Goal: Navigation & Orientation: Find specific page/section

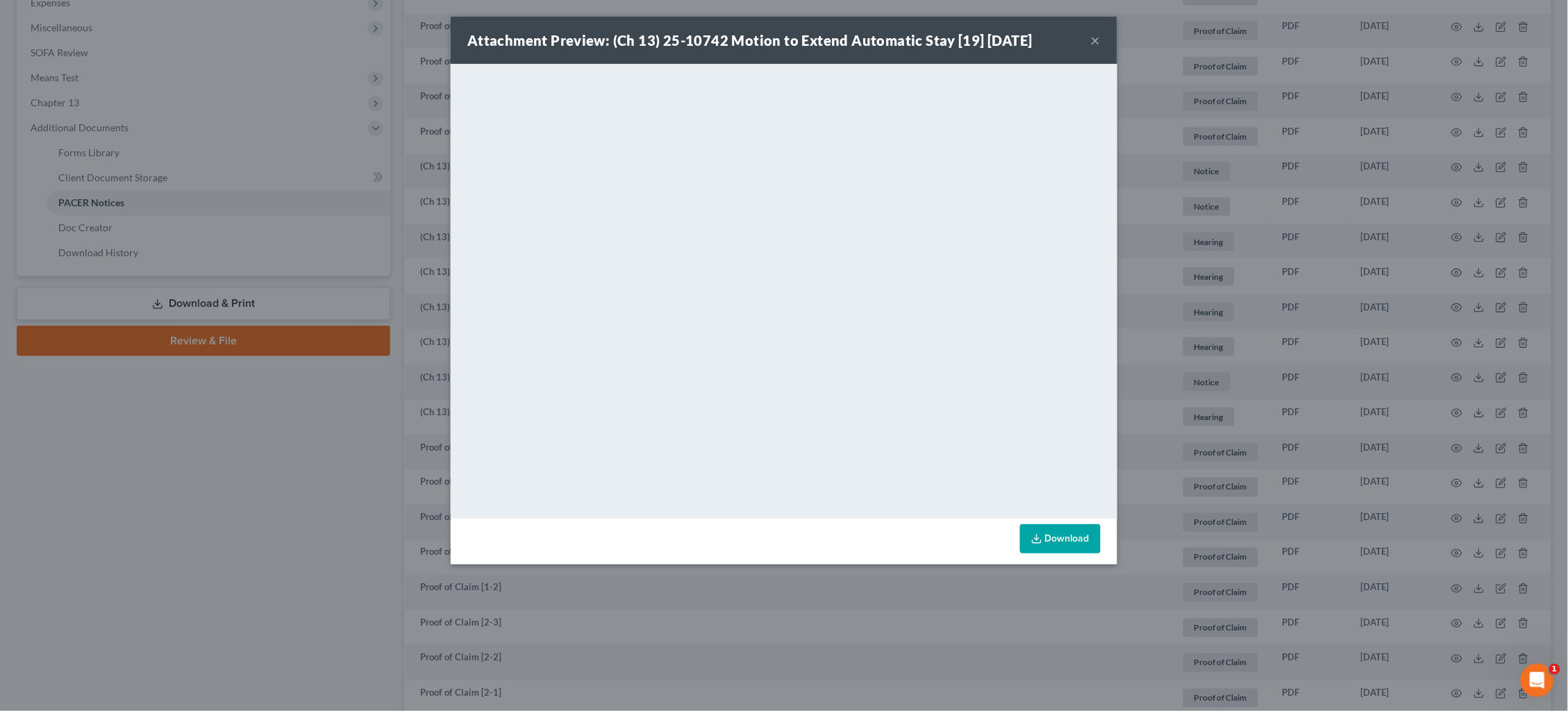
scroll to position [479, 0]
click at [1243, 281] on div "Attachment Preview: (Ch 13) 25-10742 Motion to Extend Automatic Stay [19] 09/02…" at bounding box center [784, 356] width 1568 height 711
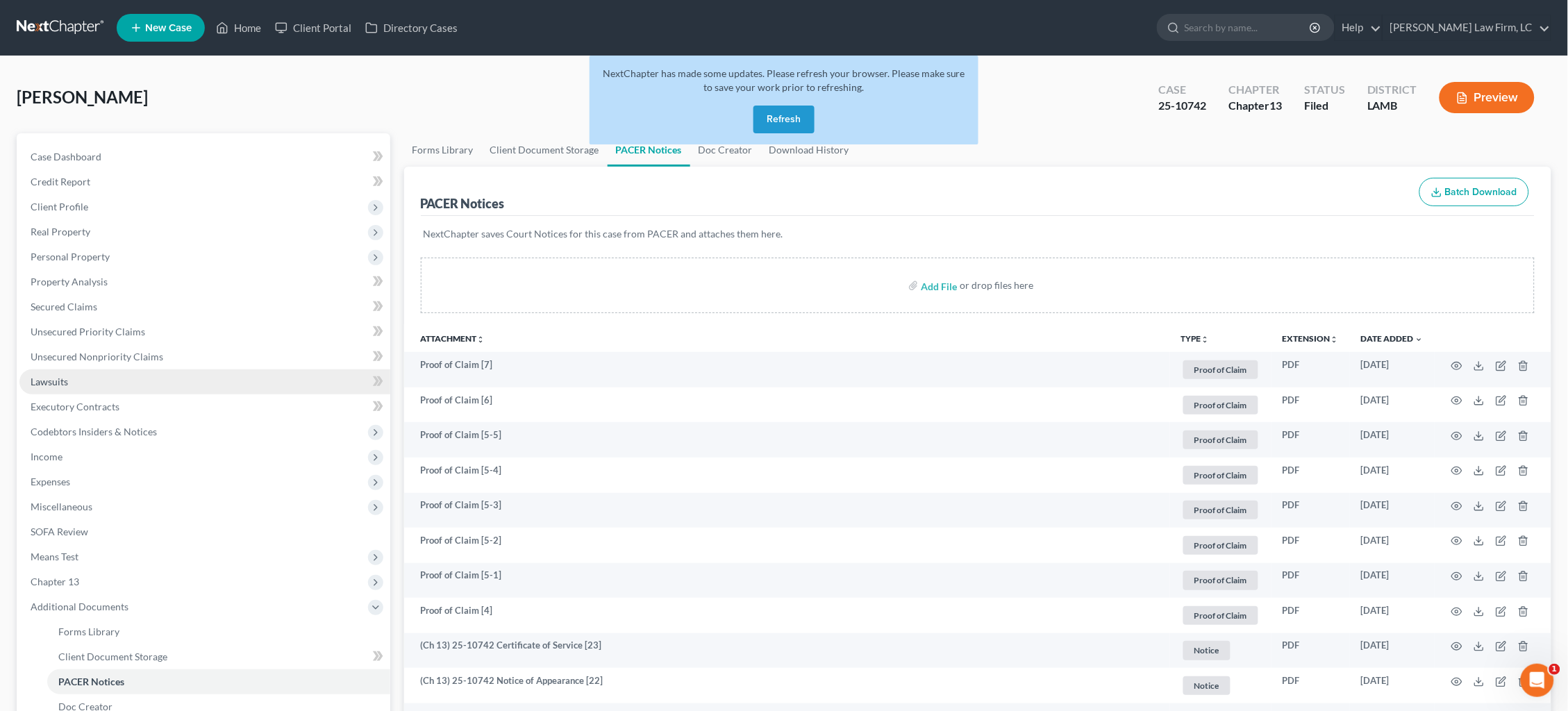
scroll to position [0, 0]
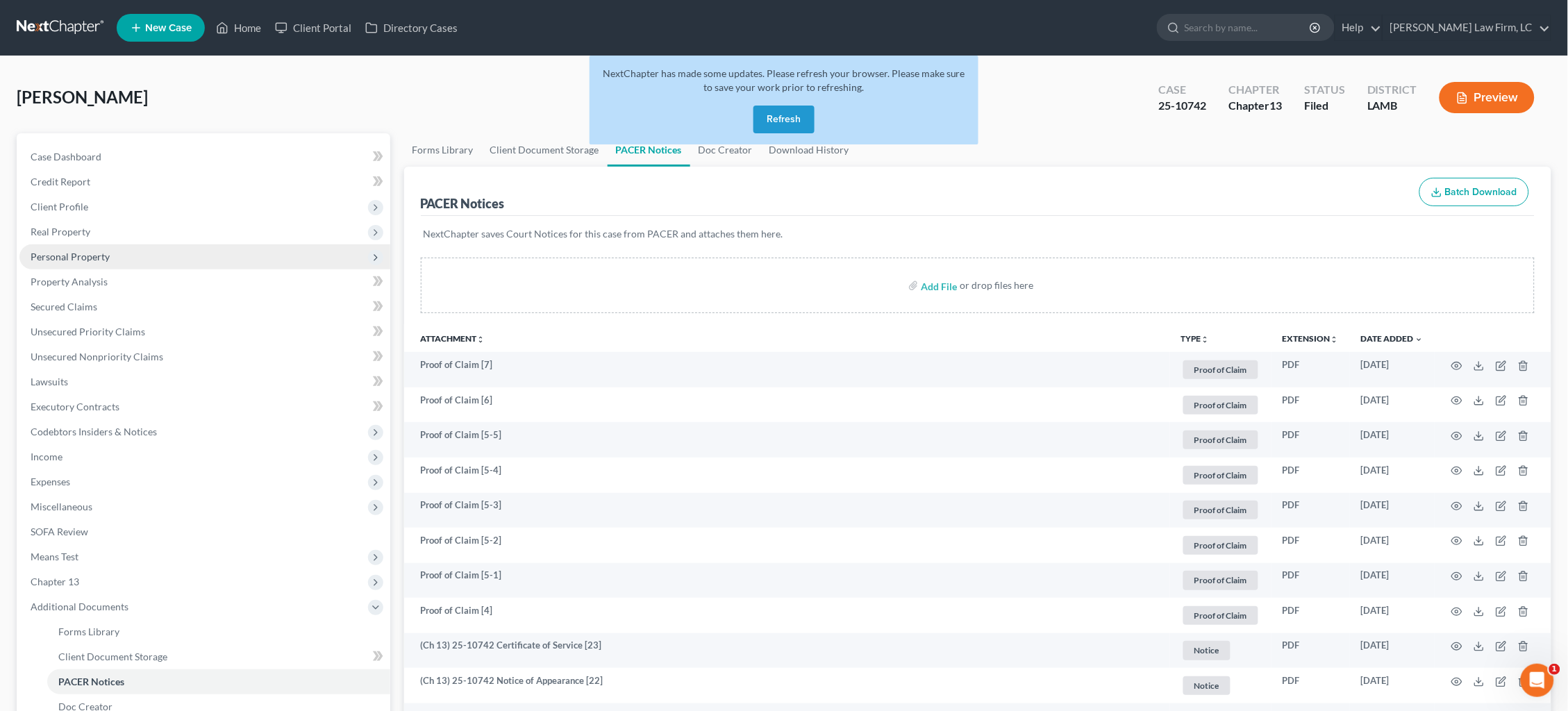
click at [99, 252] on span "Personal Property" at bounding box center [70, 256] width 79 height 12
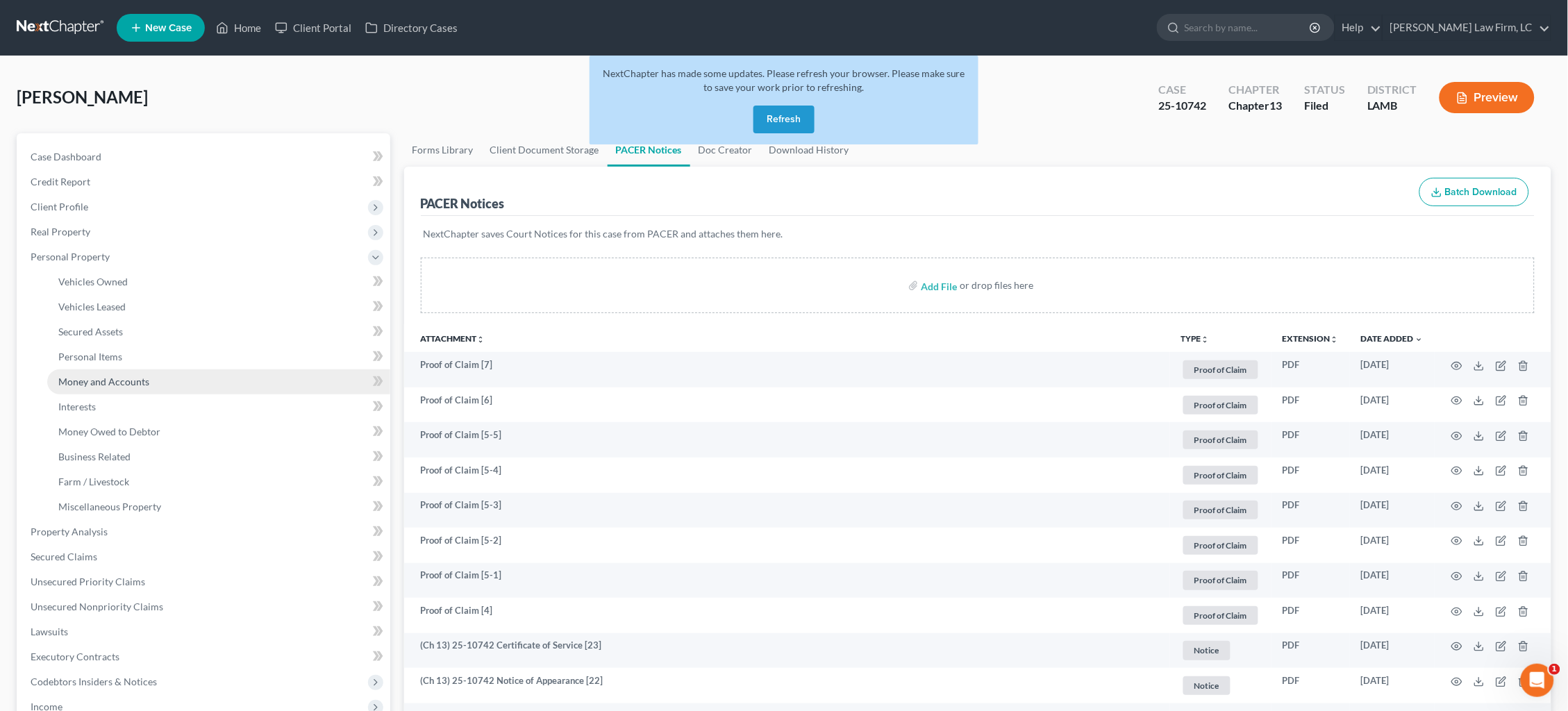
click at [103, 375] on span "Money and Accounts" at bounding box center [104, 381] width 91 height 12
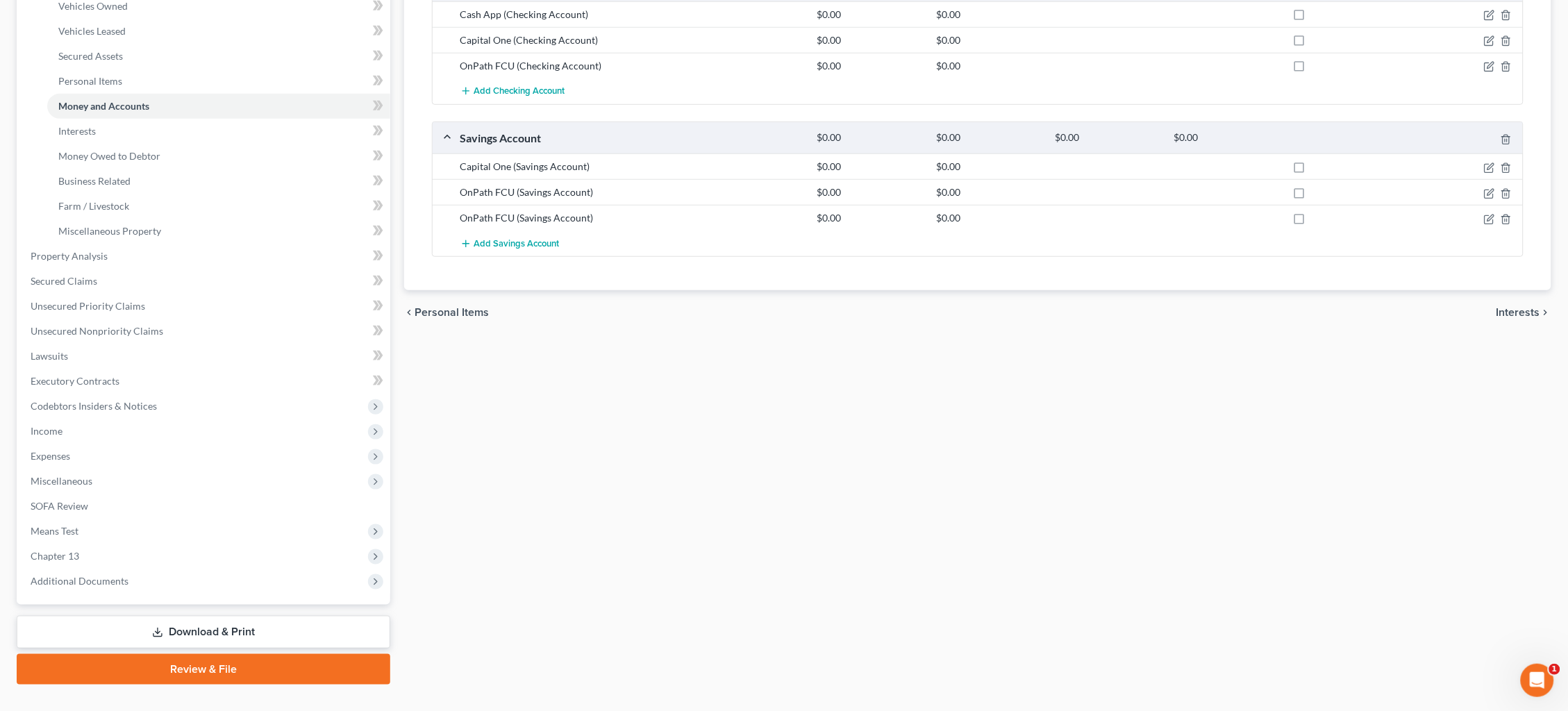
scroll to position [275, 0]
click at [75, 501] on span "SOFA Review" at bounding box center [58, 506] width 58 height 12
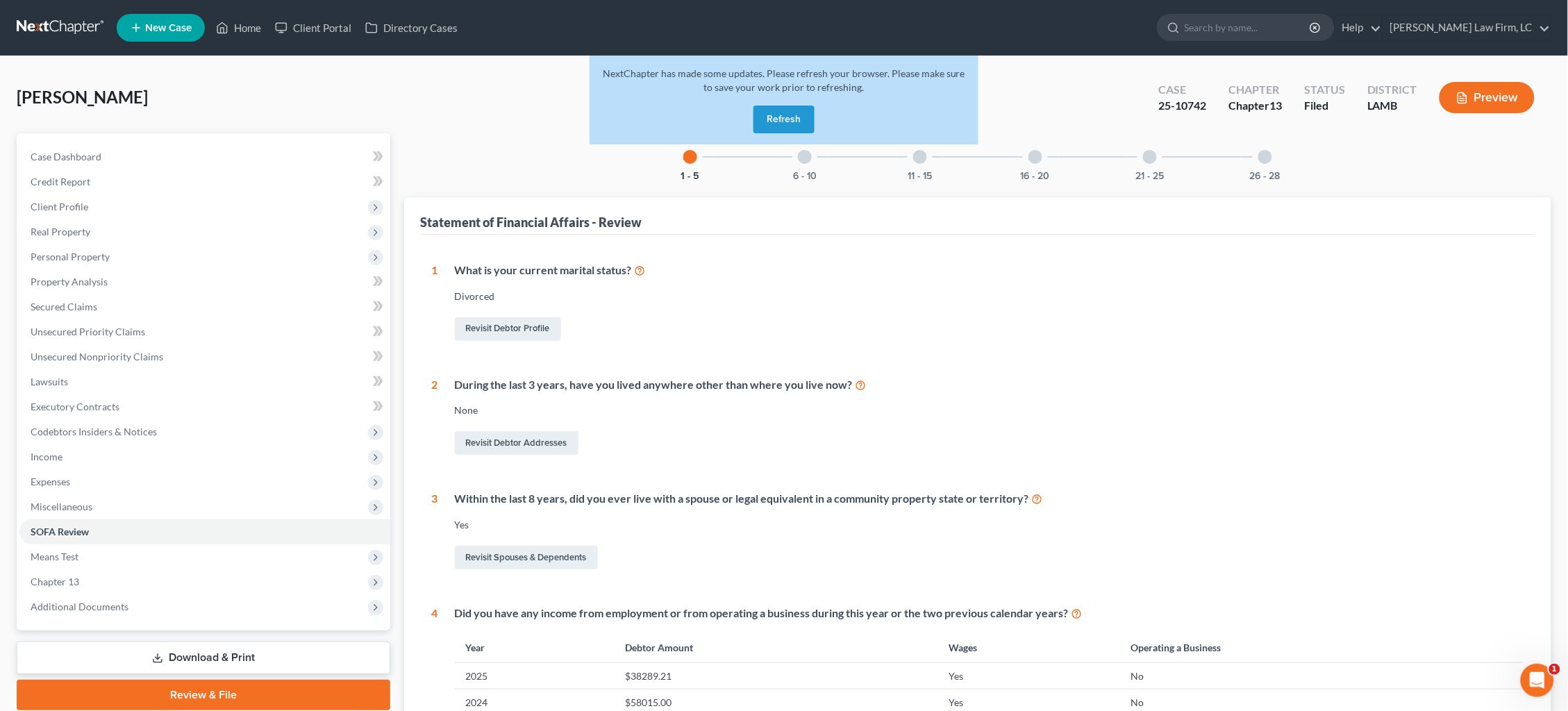
click at [1464, 91] on icon "button" at bounding box center [1462, 97] width 12 height 12
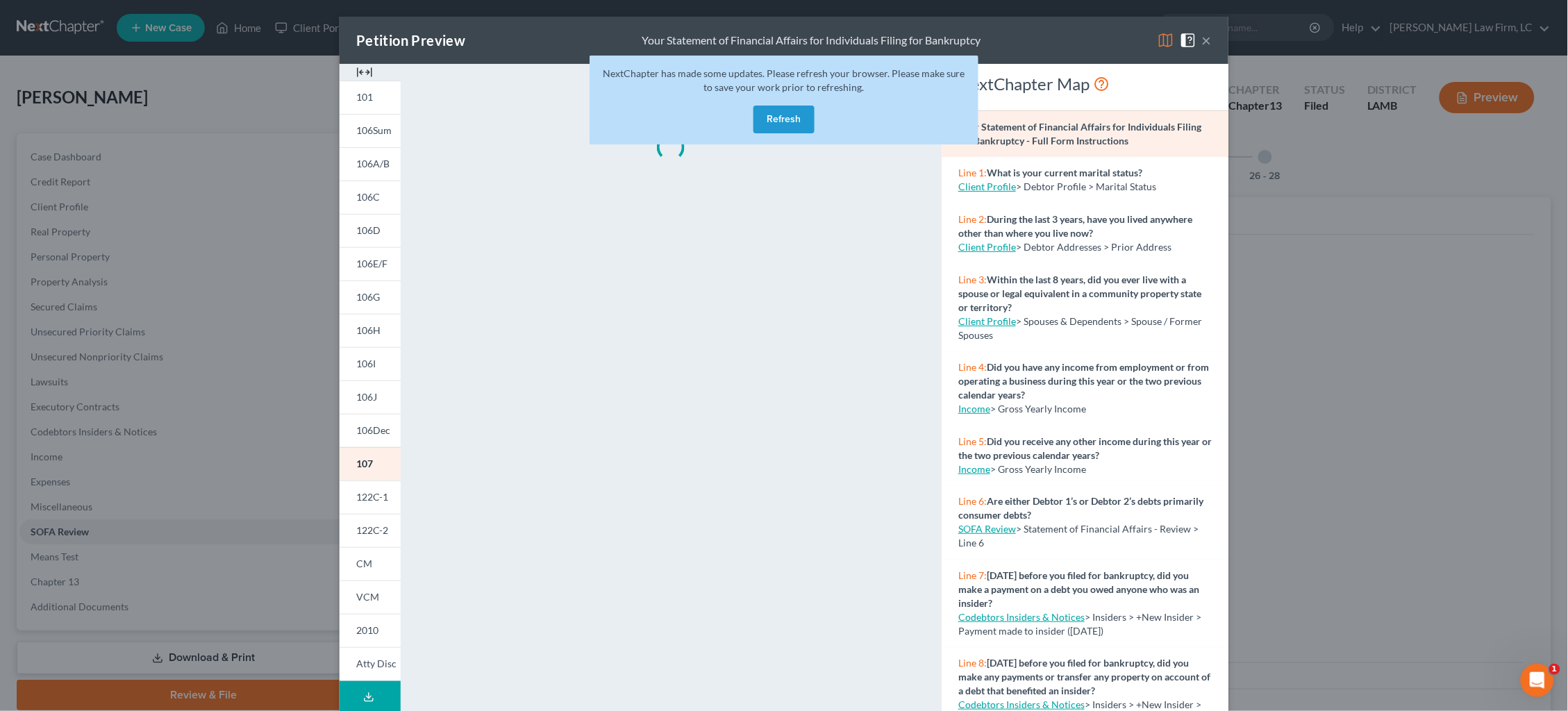
click at [1165, 42] on img at bounding box center [1166, 41] width 17 height 17
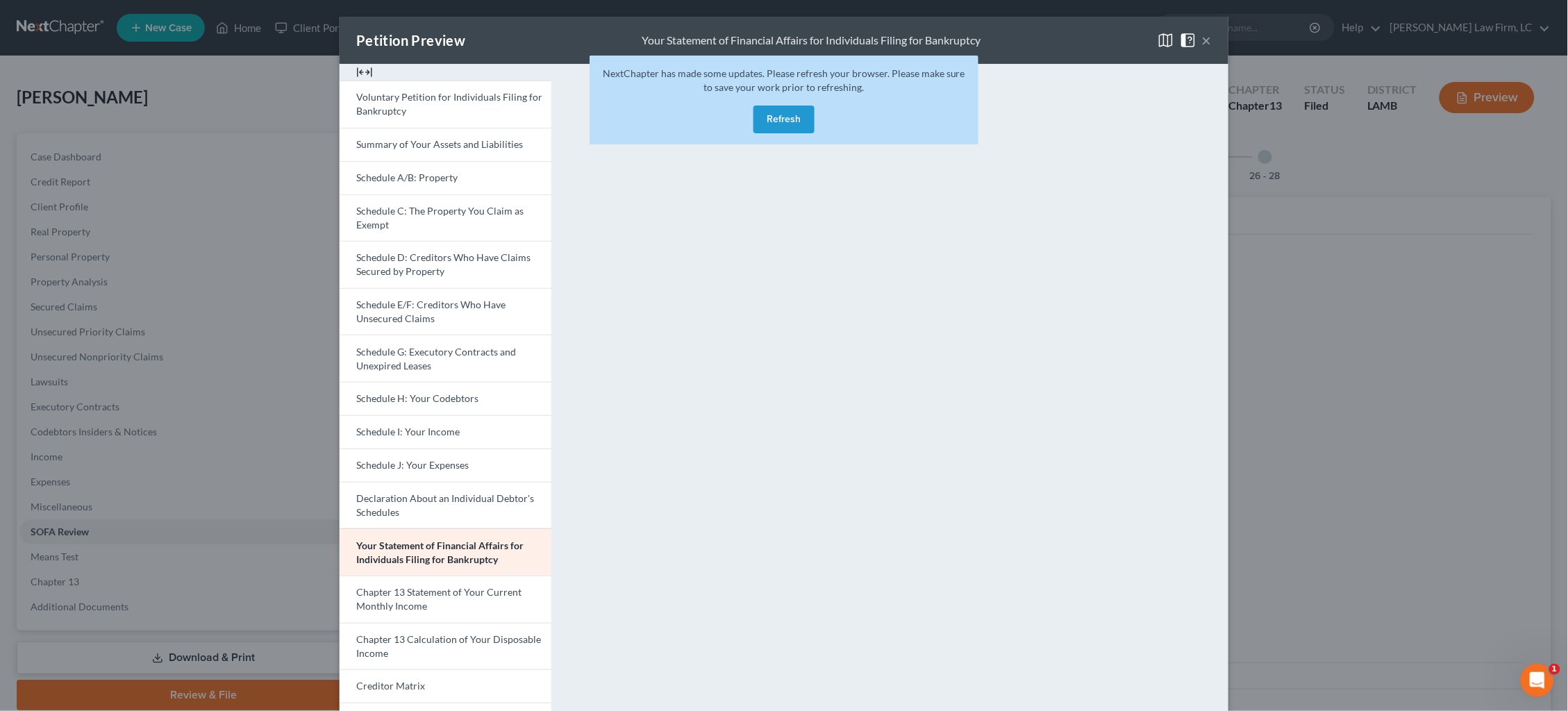
click at [1278, 344] on div "Petition Preview Your Statement of Financial Affairs for Individuals Filing for…" at bounding box center [784, 356] width 1568 height 711
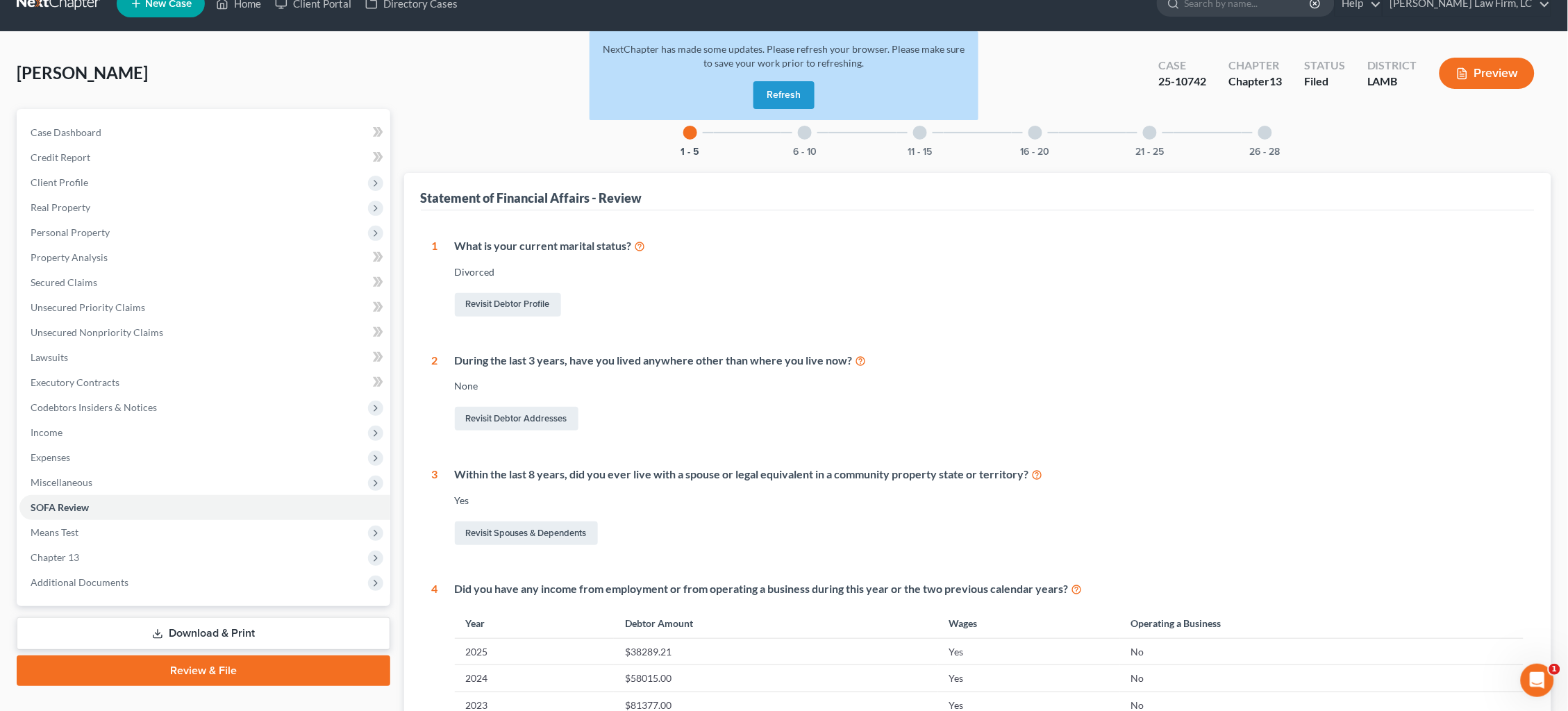
scroll to position [28, 0]
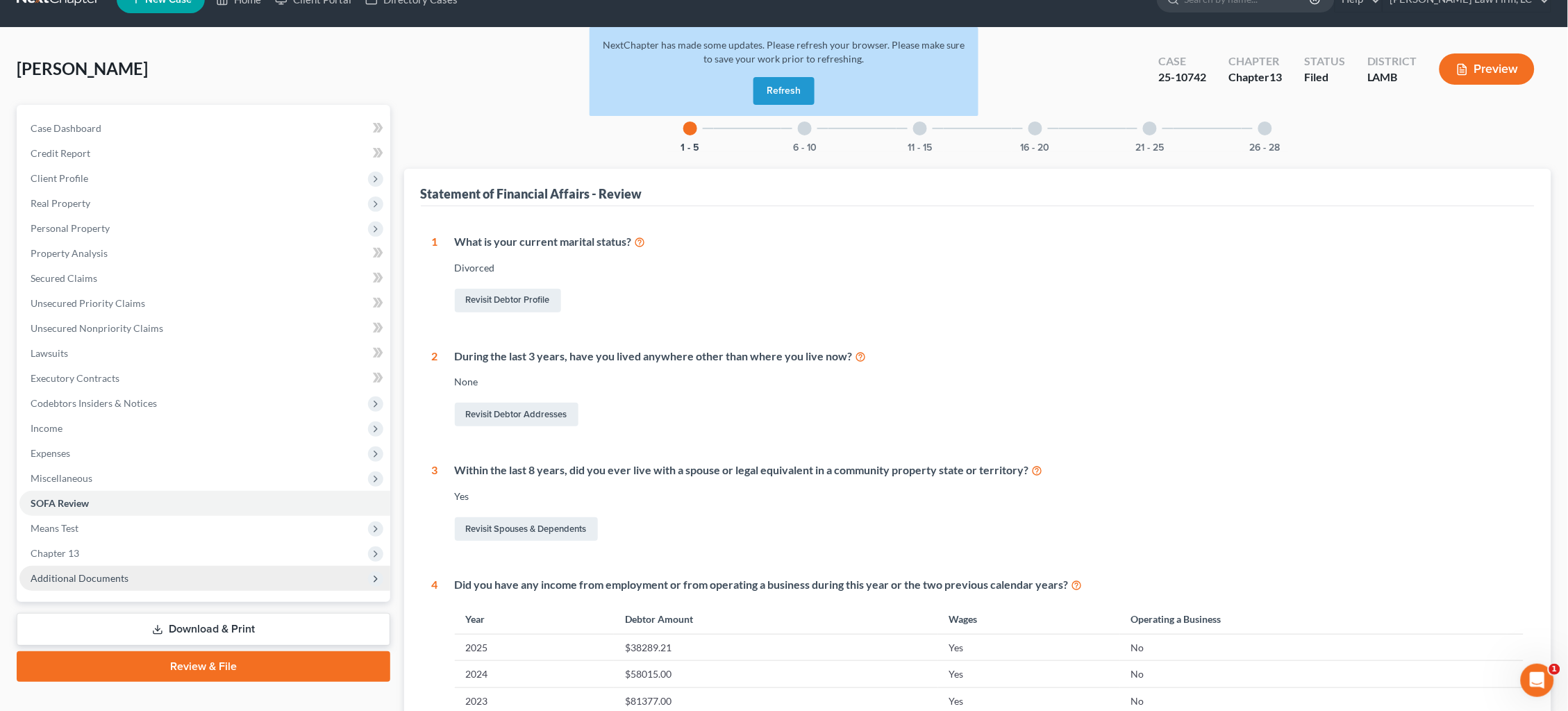
click at [183, 569] on span "Additional Documents" at bounding box center [205, 578] width 371 height 25
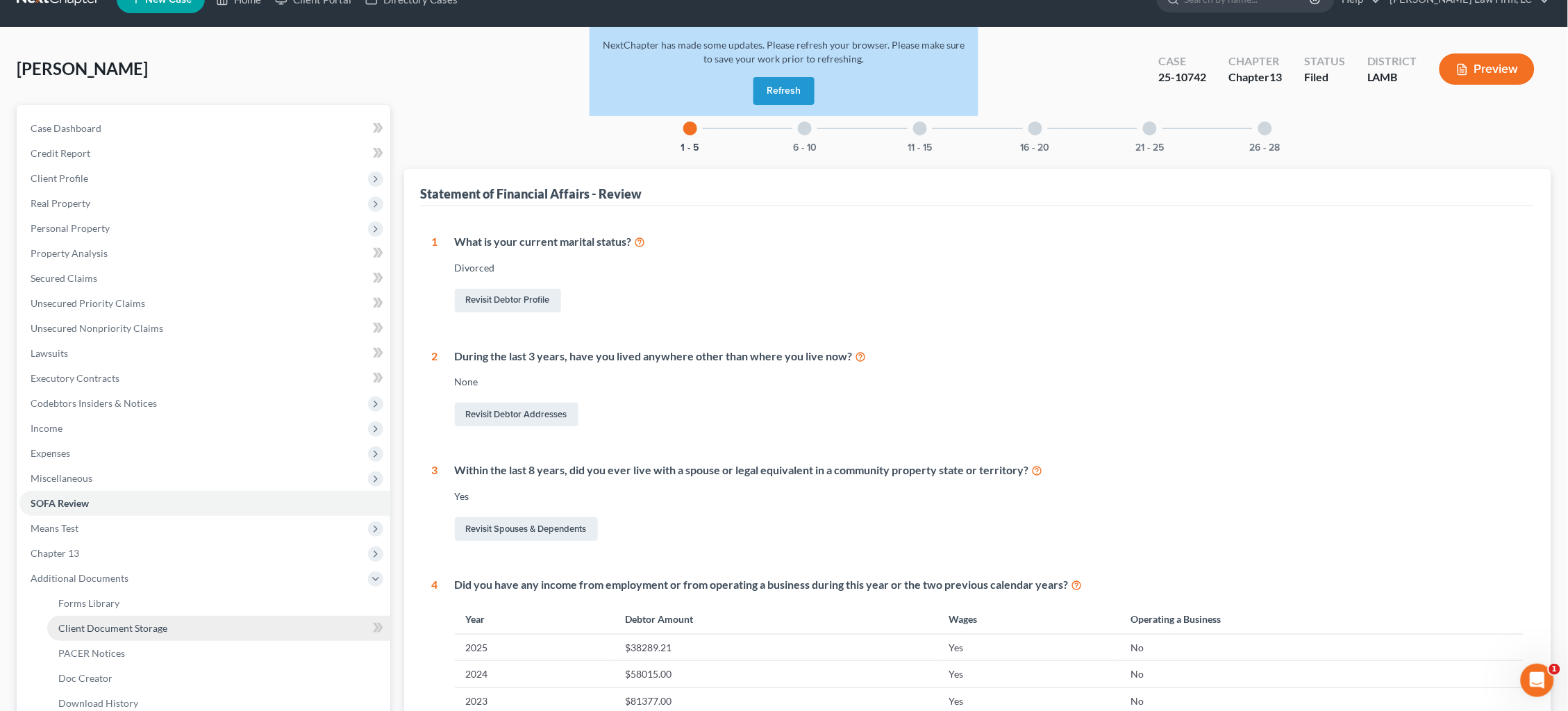
click at [166, 641] on link "PACER Notices" at bounding box center [219, 653] width 343 height 25
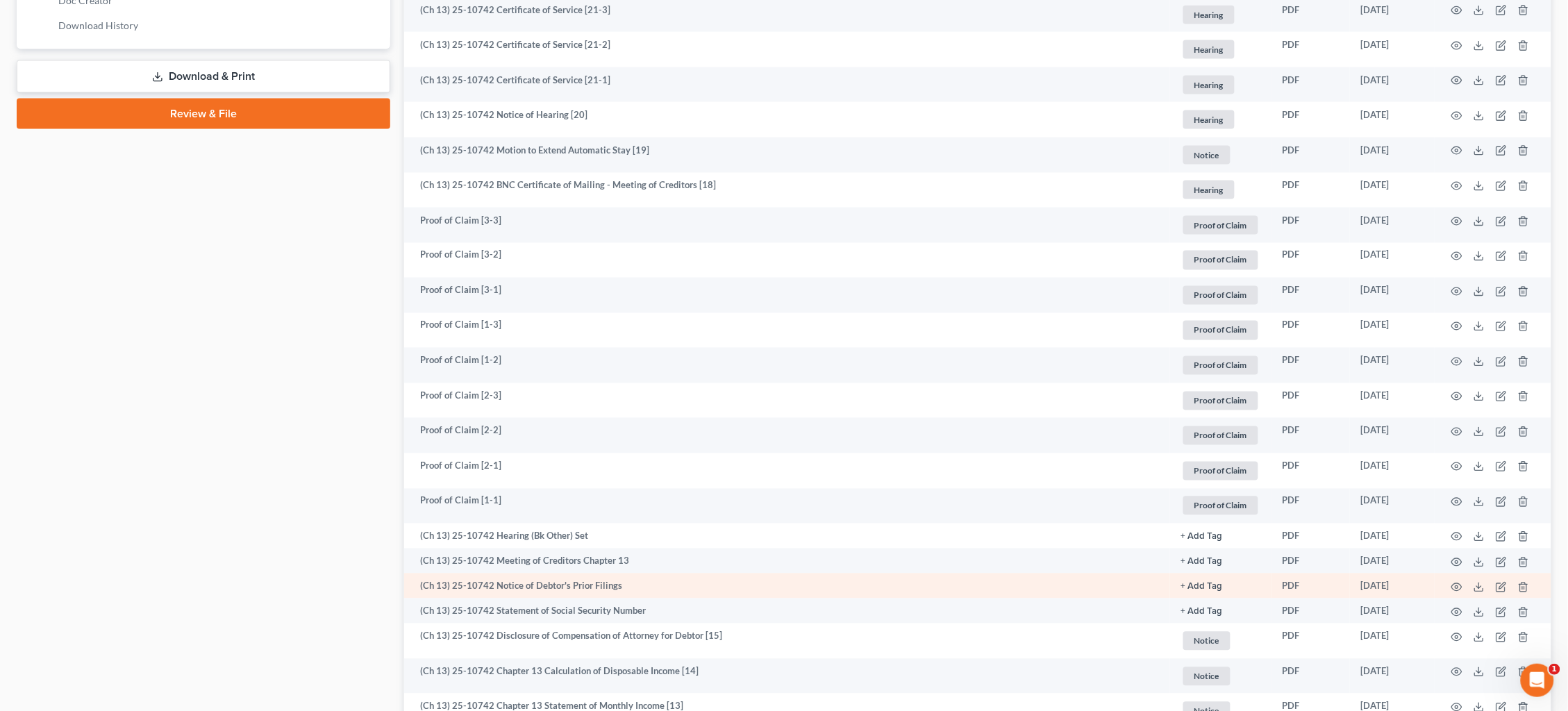
scroll to position [706, 0]
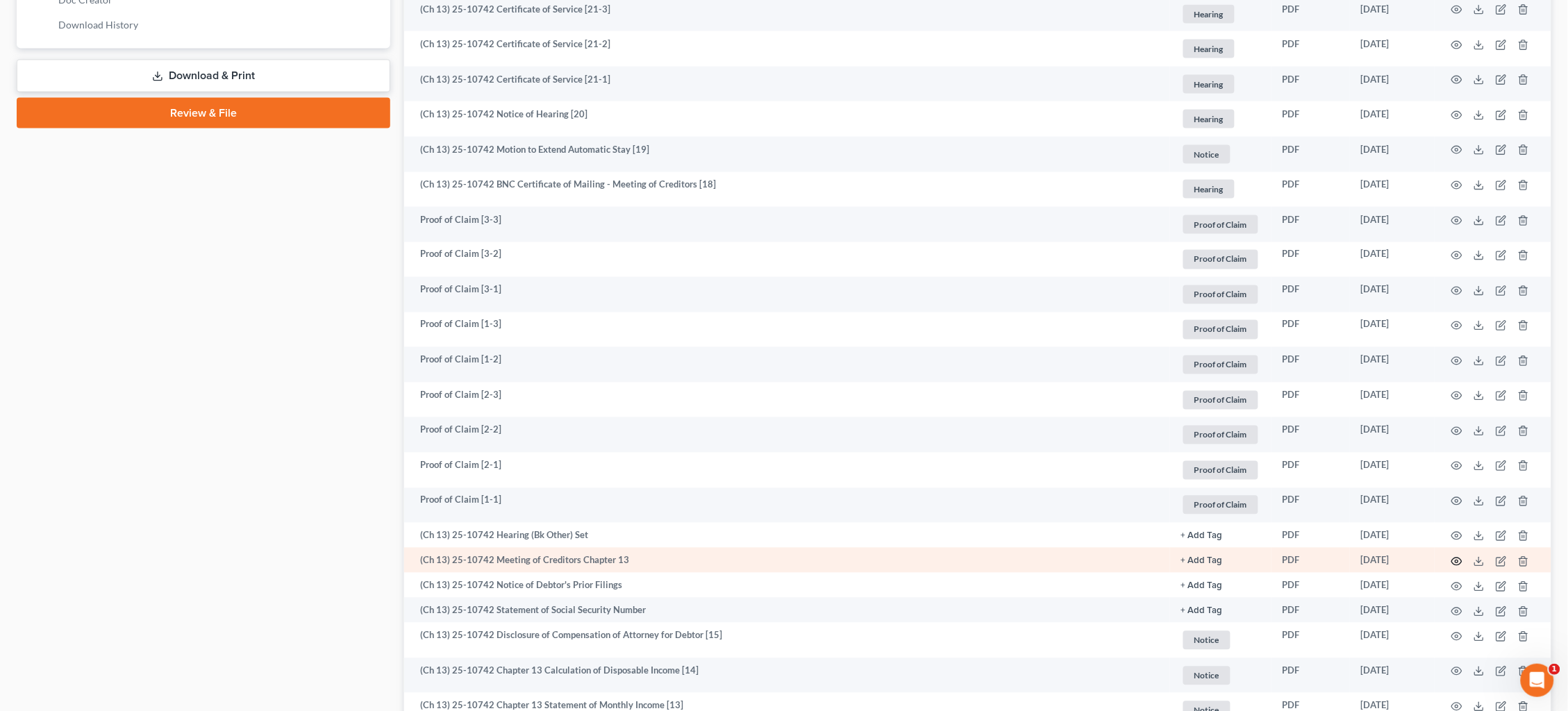
click at [1460, 556] on icon "button" at bounding box center [1458, 562] width 11 height 11
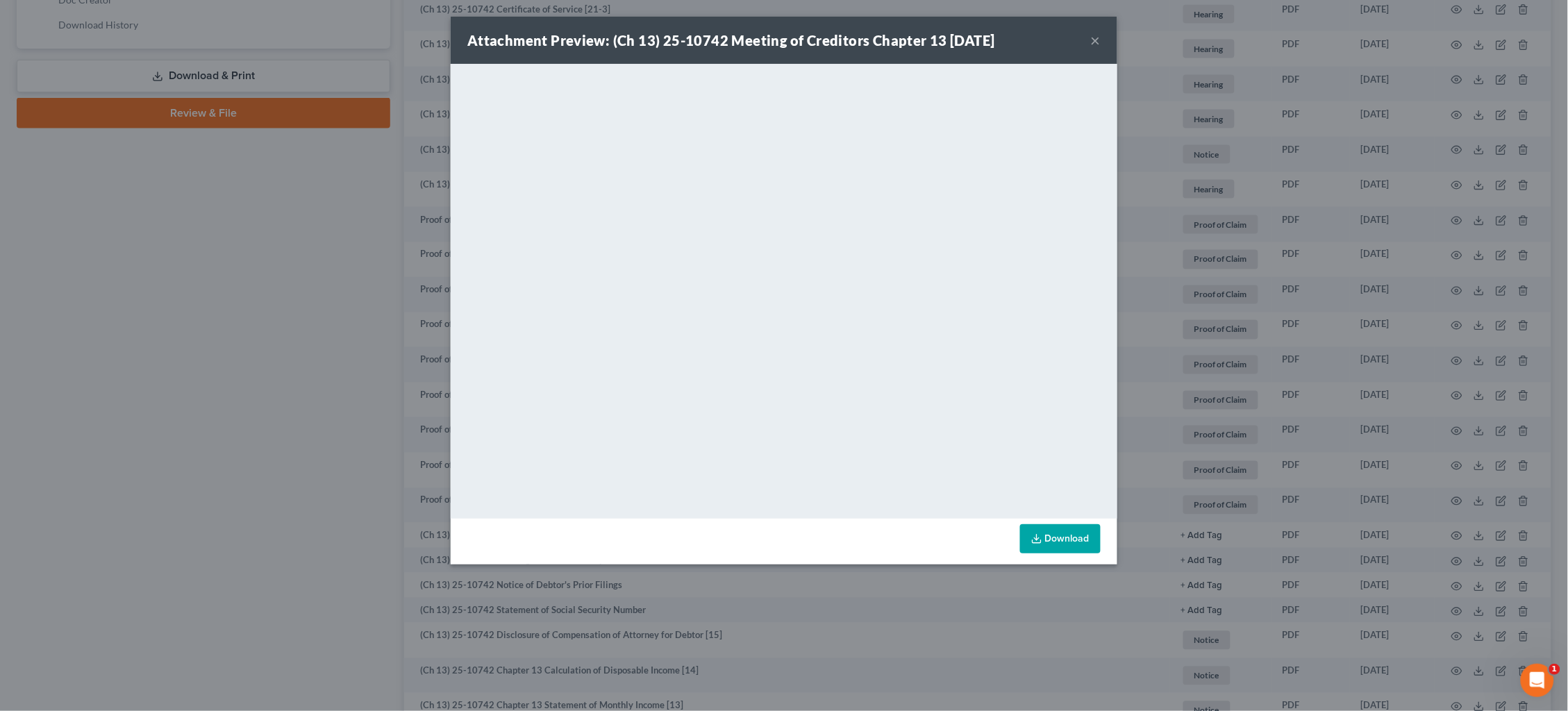
click at [1095, 43] on button "×" at bounding box center [1096, 41] width 9 height 17
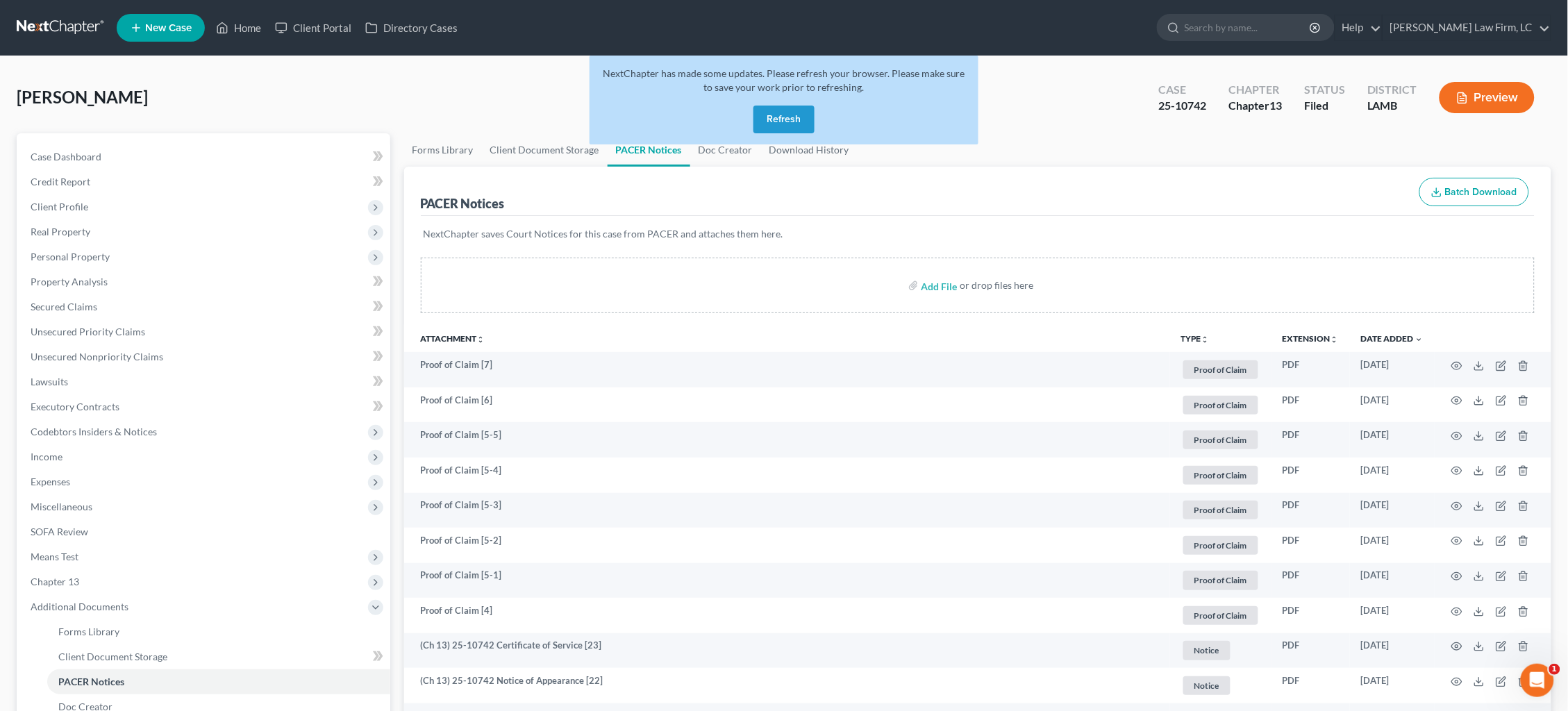
scroll to position [0, 0]
click at [51, 25] on link at bounding box center [61, 27] width 89 height 25
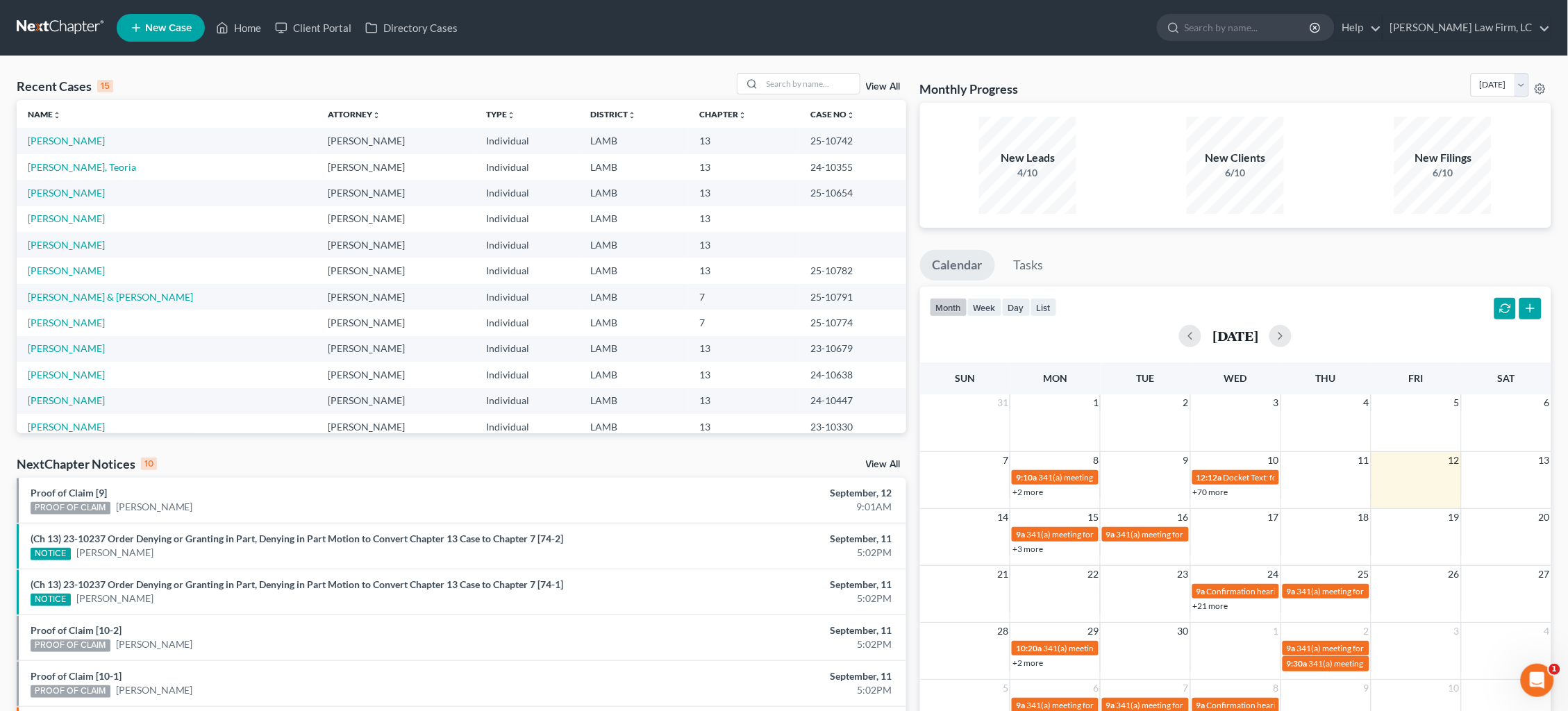
click at [45, 25] on link at bounding box center [61, 27] width 89 height 25
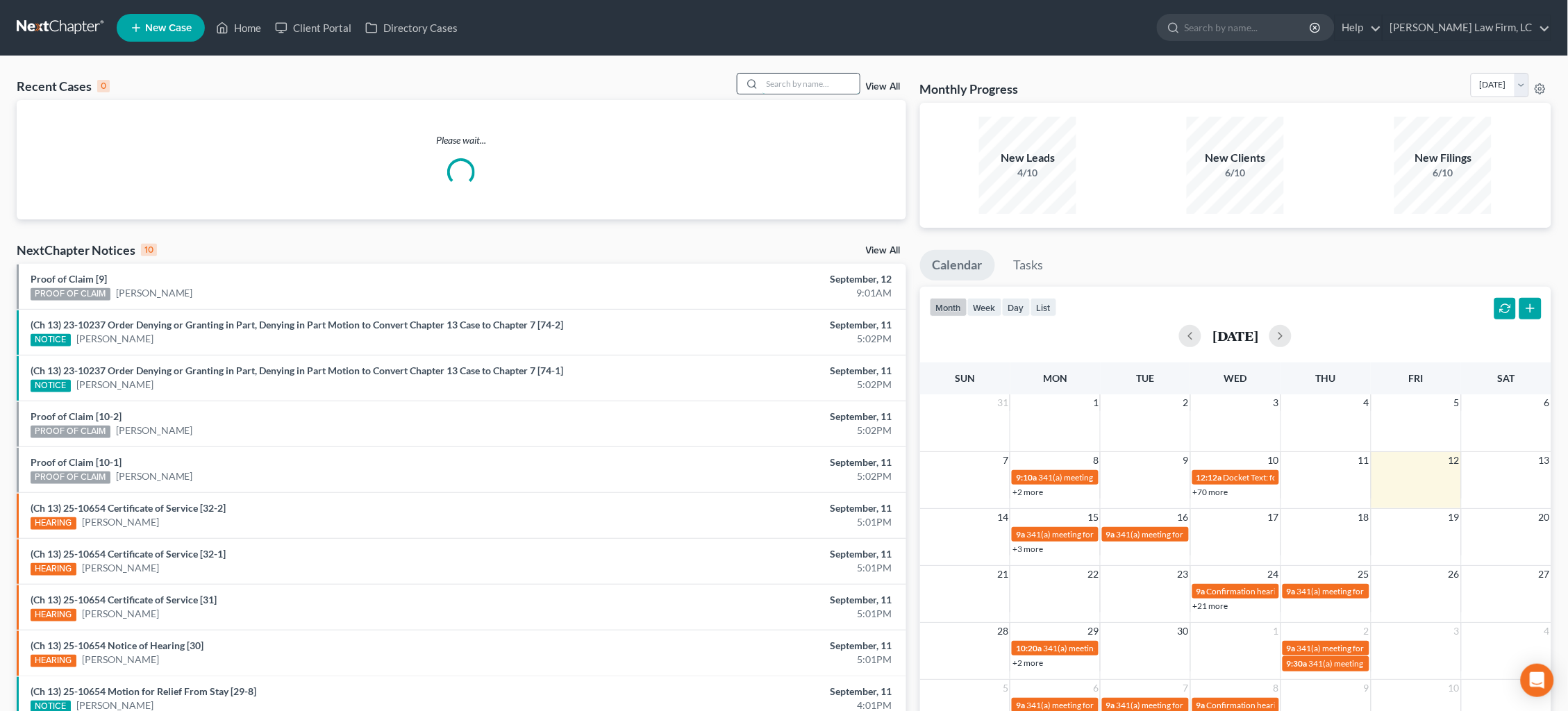
click at [780, 84] on input "search" at bounding box center [810, 83] width 97 height 20
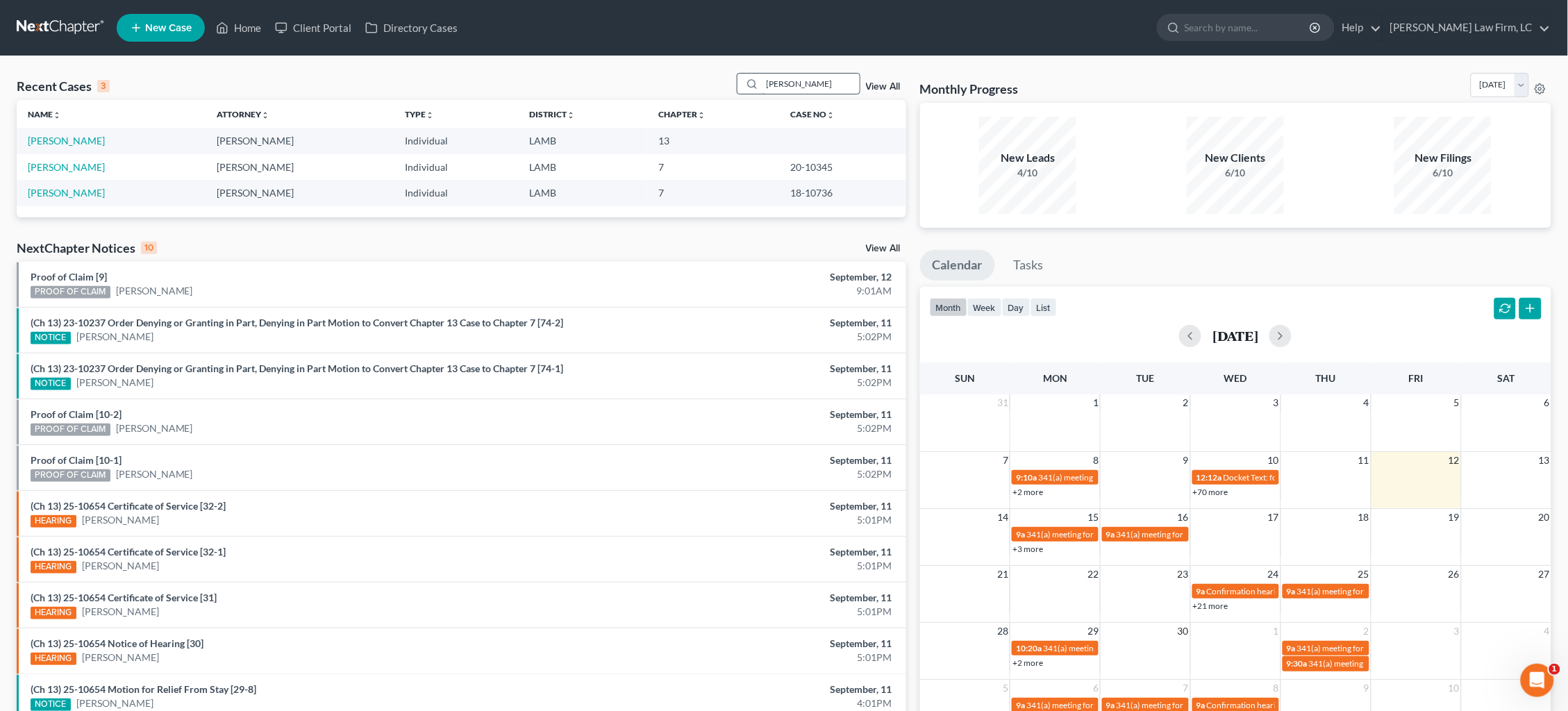
type input "[PERSON_NAME]"
drag, startPoint x: 780, startPoint y: 84, endPoint x: 76, endPoint y: 141, distance: 706.3
click at [77, 141] on link "[PERSON_NAME]" at bounding box center [66, 141] width 77 height 12
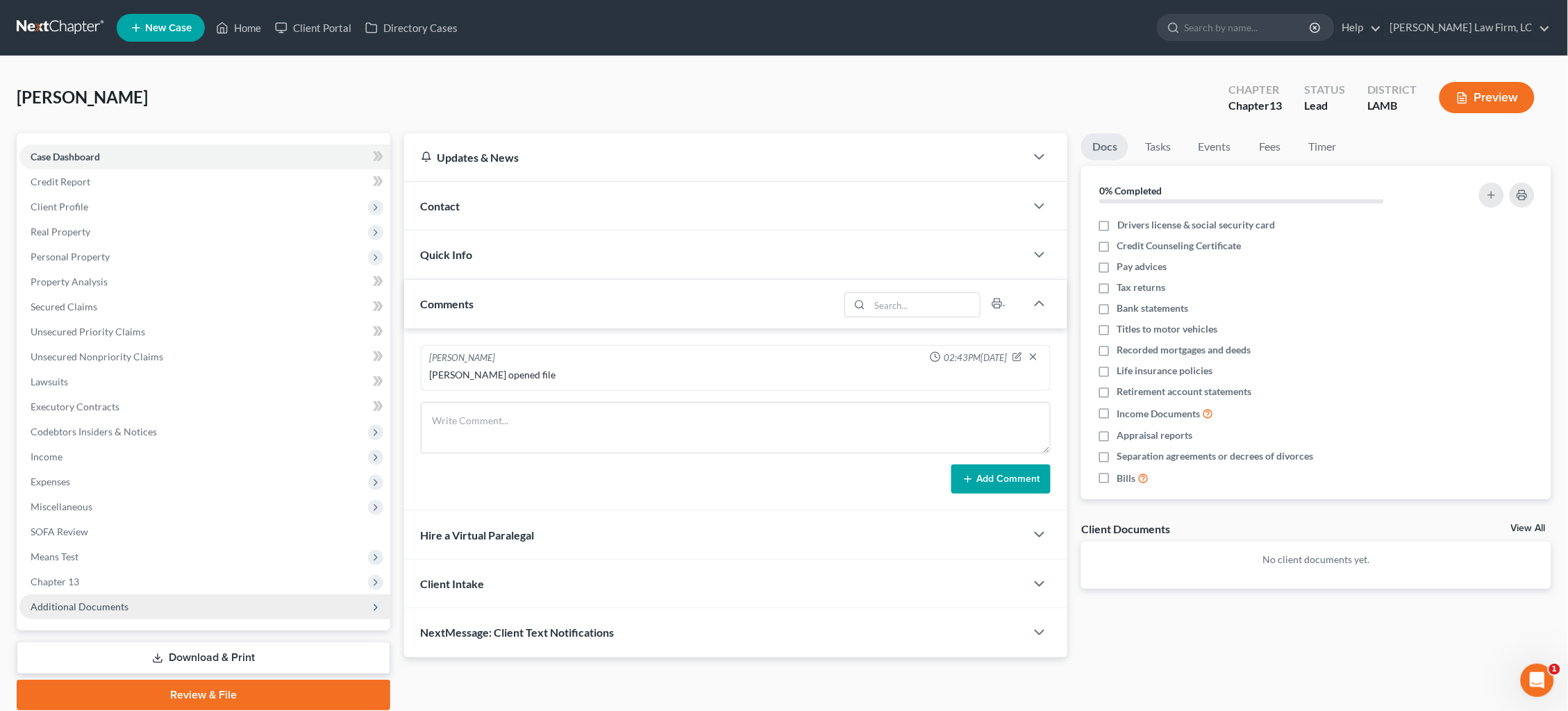
click at [110, 594] on span "Additional Documents" at bounding box center [205, 606] width 371 height 25
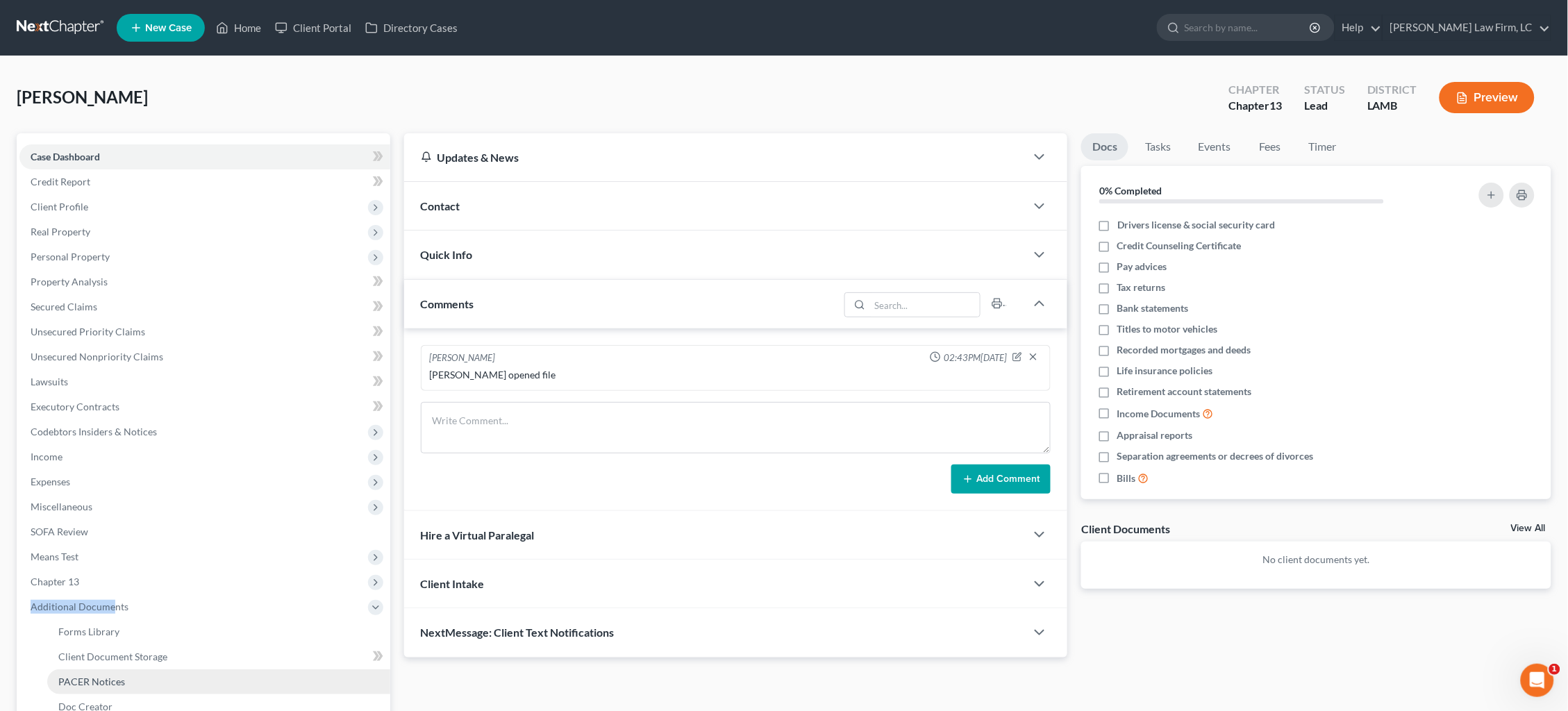
click at [102, 675] on span "PACER Notices" at bounding box center [92, 681] width 67 height 12
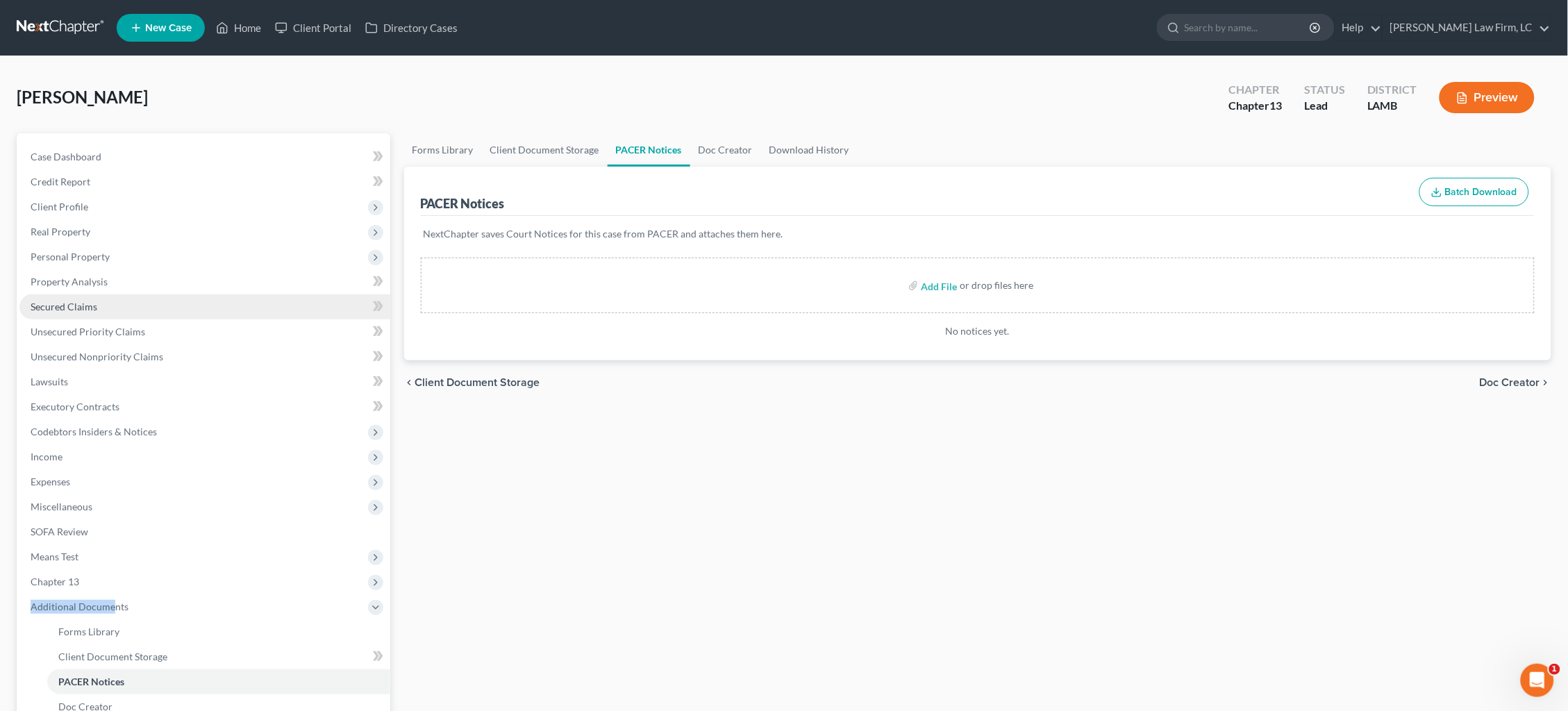
click at [109, 302] on link "Secured Claims" at bounding box center [205, 306] width 371 height 25
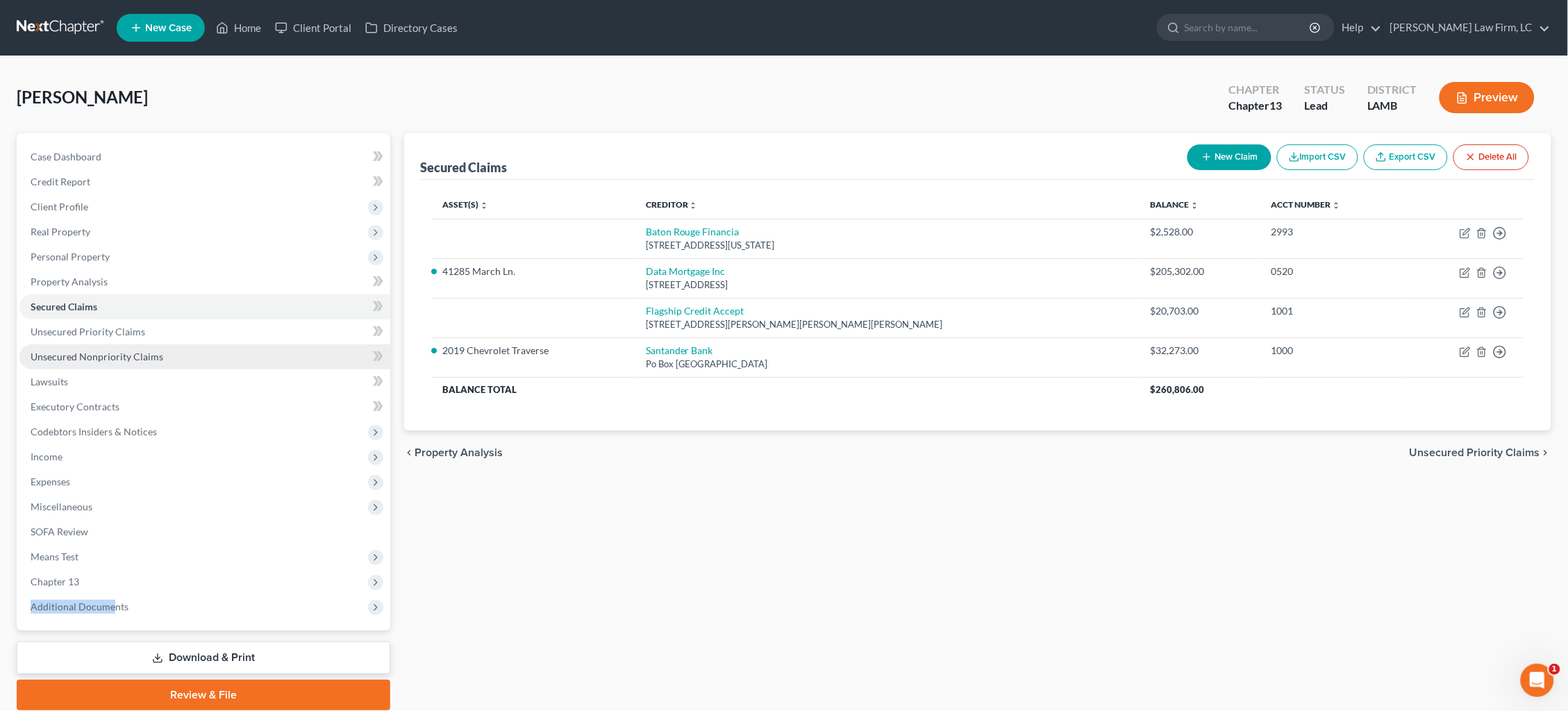
click at [122, 351] on span "Unsecured Nonpriority Claims" at bounding box center [96, 356] width 133 height 12
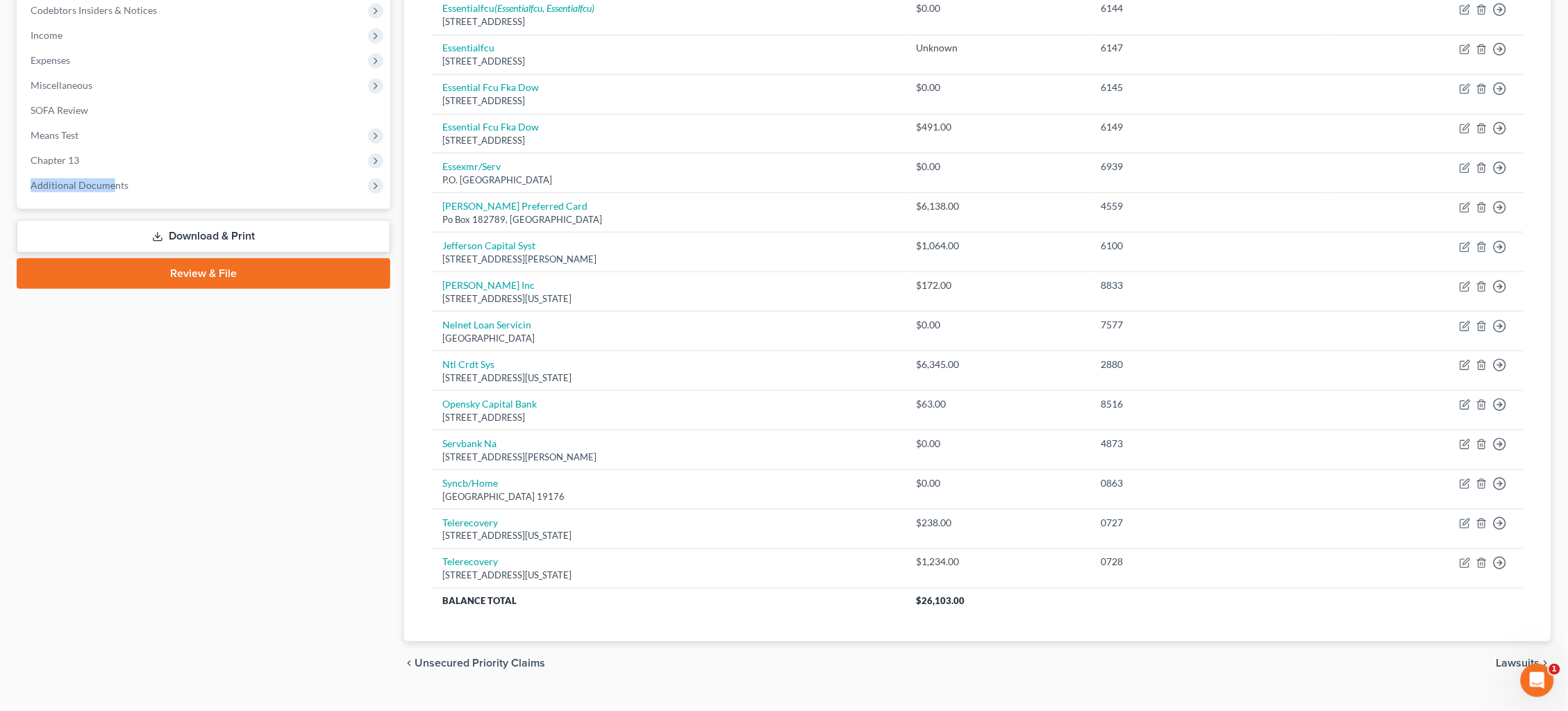
scroll to position [420, 0]
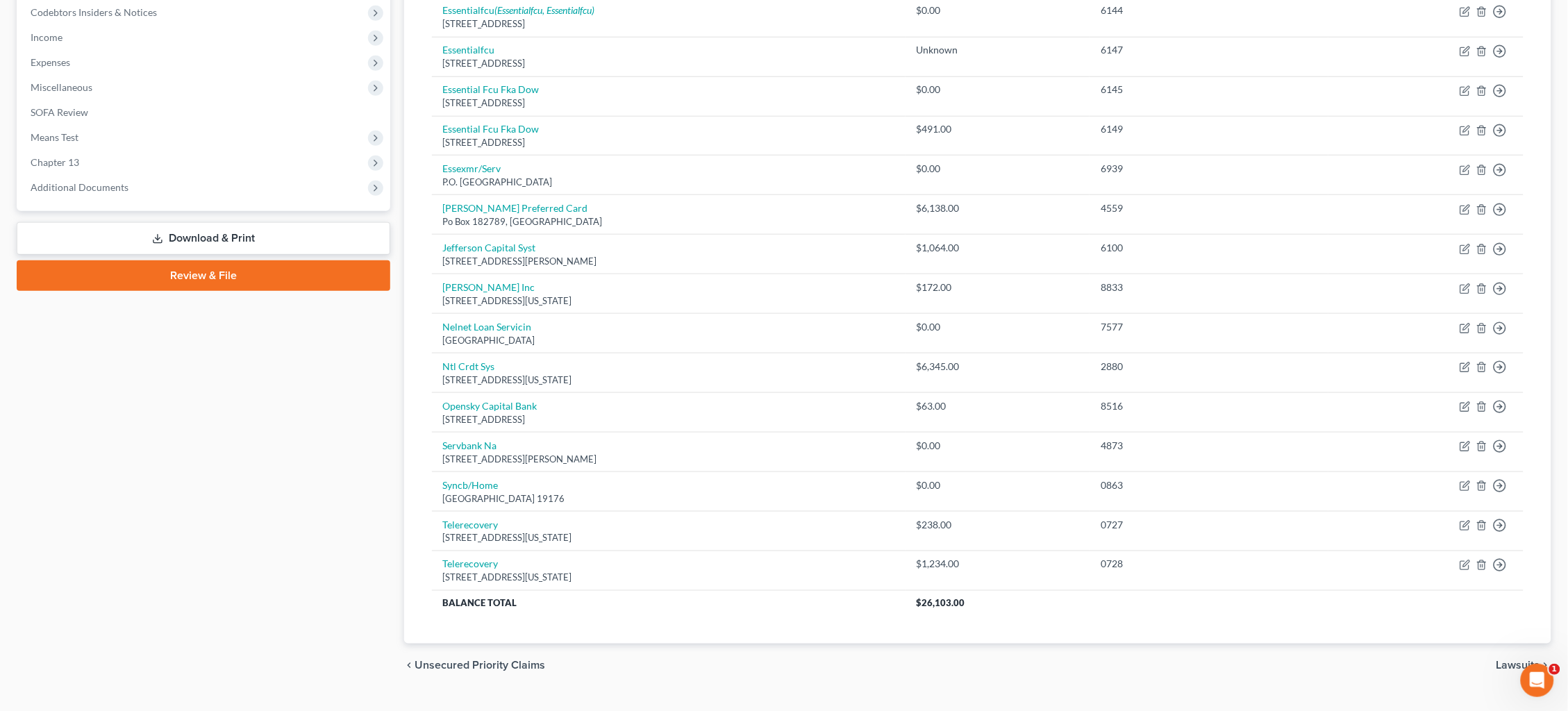
click at [230, 427] on div "Case Dashboard Payments Invoices Payments Payments Credit Report Client Profile" at bounding box center [203, 201] width 388 height 974
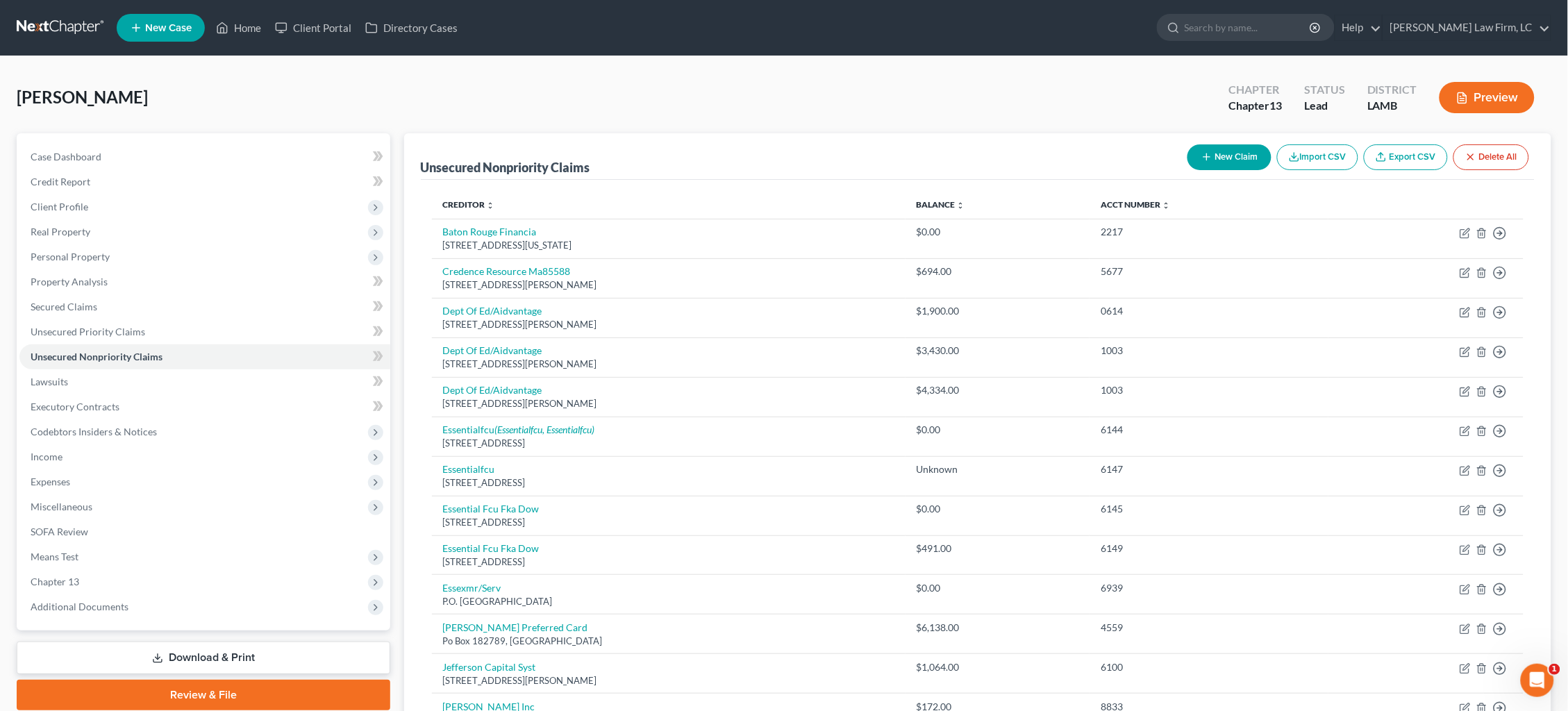
scroll to position [1, 0]
